Goal: Task Accomplishment & Management: Manage account settings

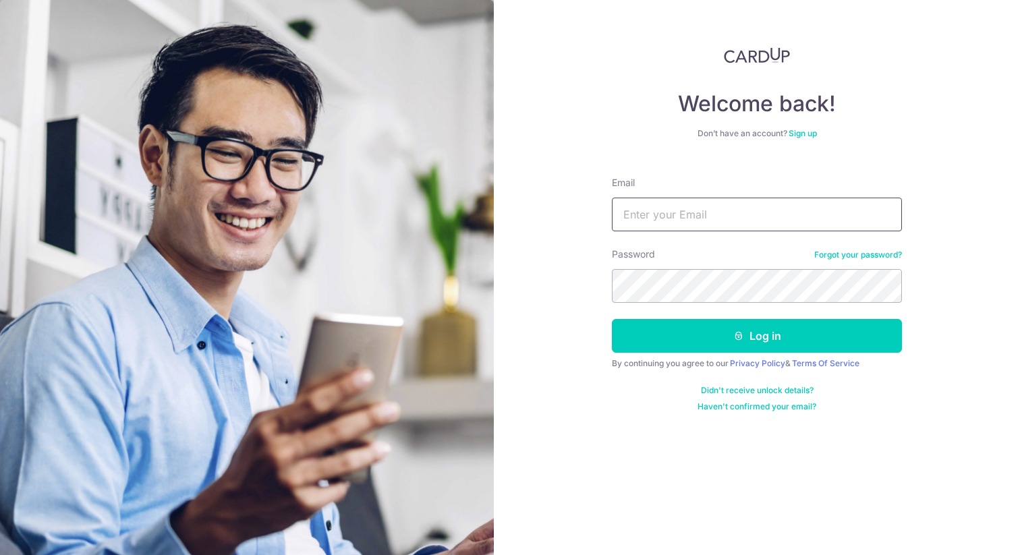
click at [677, 208] on input "Email" at bounding box center [757, 215] width 290 height 34
type input "[EMAIL_ADDRESS][DOMAIN_NAME]"
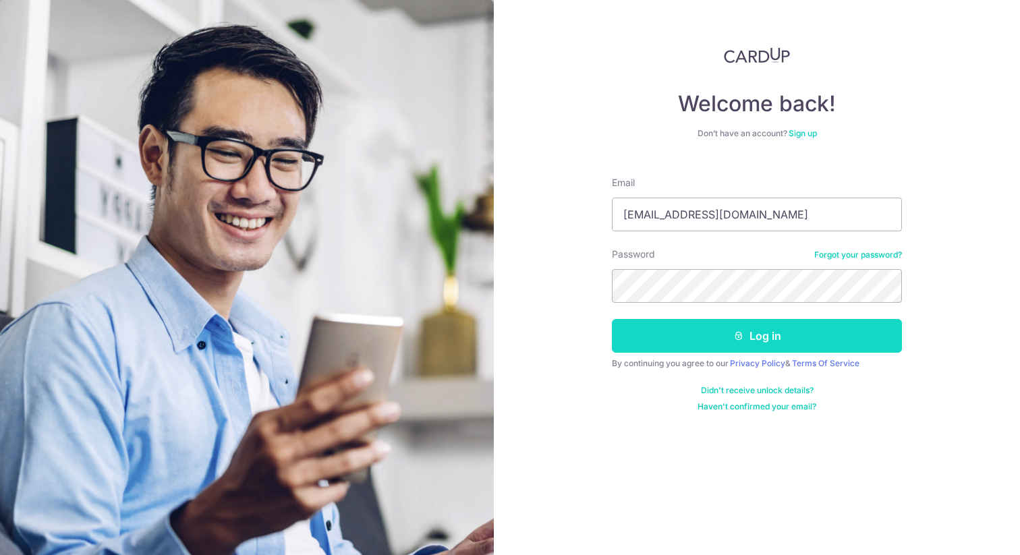
click at [738, 346] on button "Log in" at bounding box center [757, 336] width 290 height 34
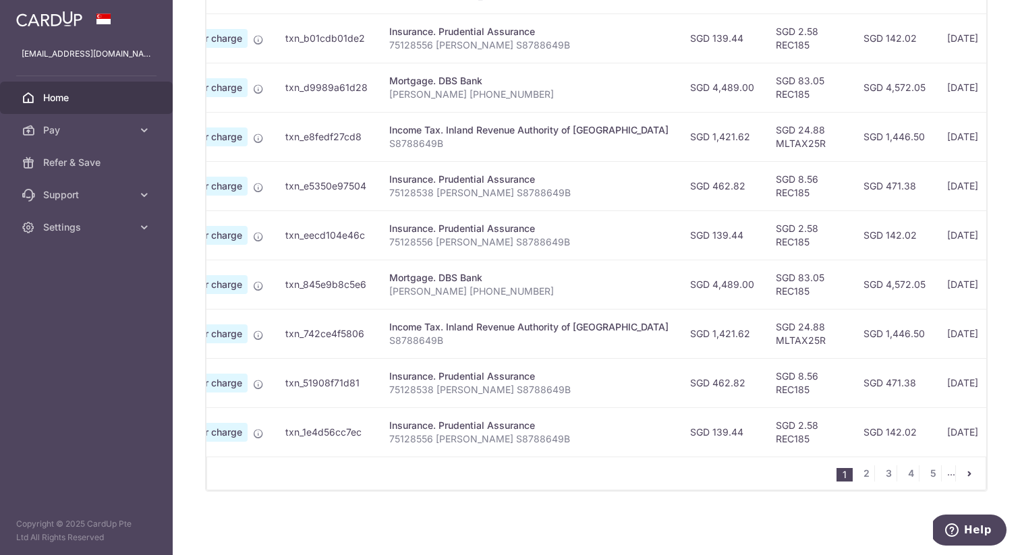
scroll to position [0, 119]
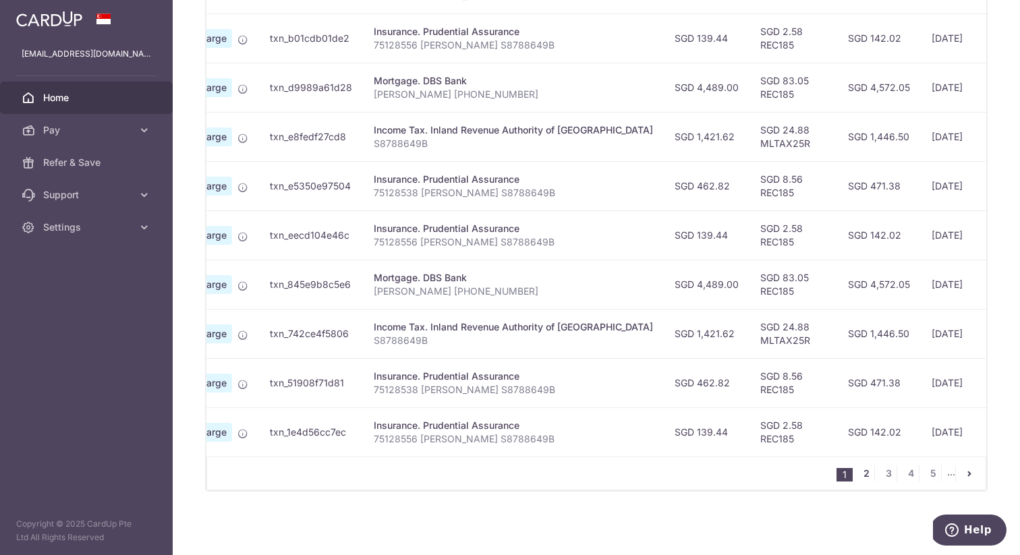
click at [860, 473] on link "2" at bounding box center [866, 474] width 16 height 16
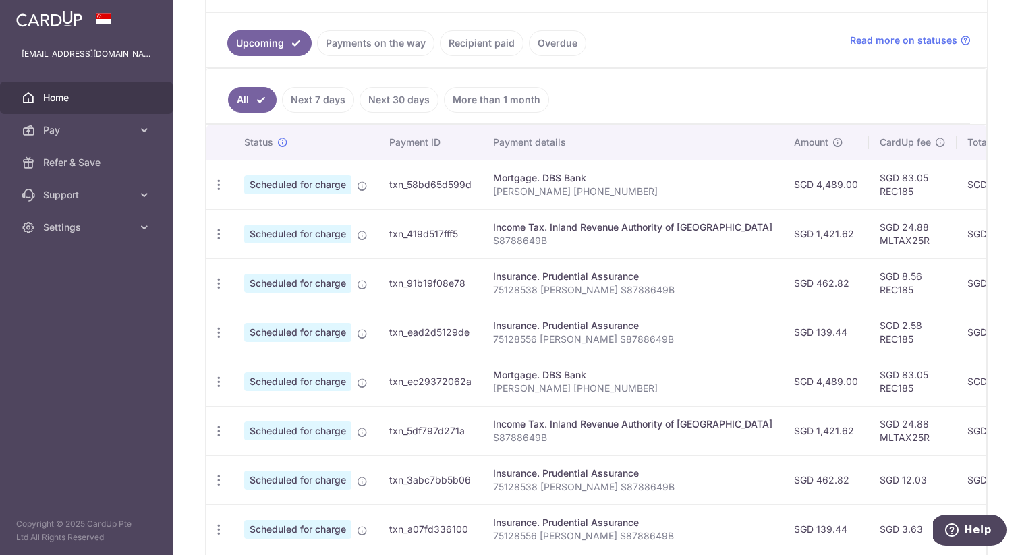
scroll to position [495, 0]
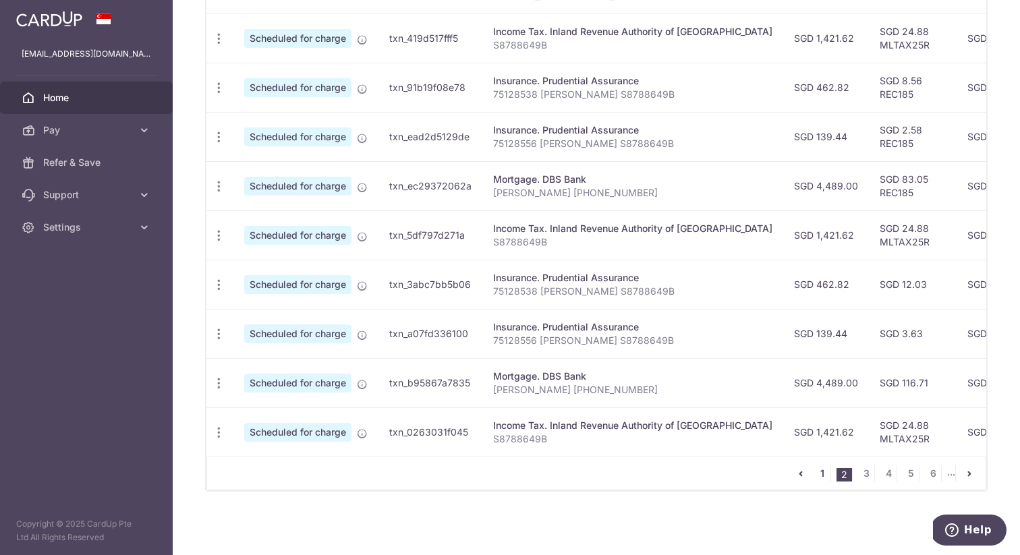
click at [817, 475] on link "1" at bounding box center [822, 474] width 16 height 16
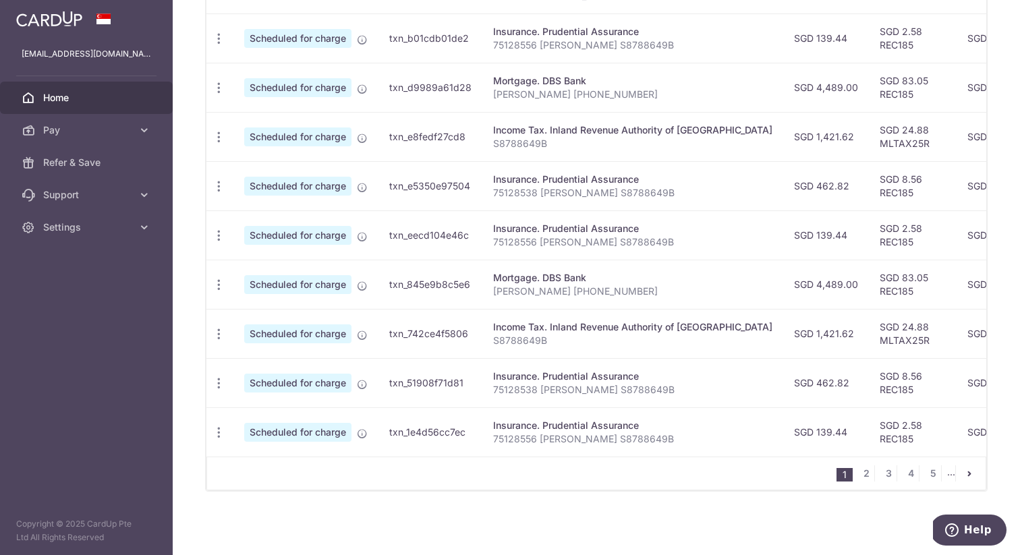
scroll to position [0, 277]
